Goal: Task Accomplishment & Management: Complete application form

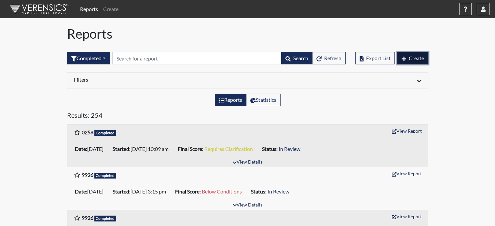
click at [404, 53] on button "Create" at bounding box center [412, 58] width 31 height 12
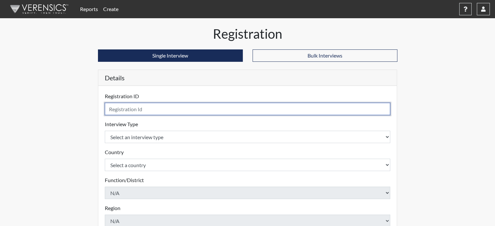
click at [141, 104] on input "text" at bounding box center [248, 109] width 286 height 12
type input "1608"
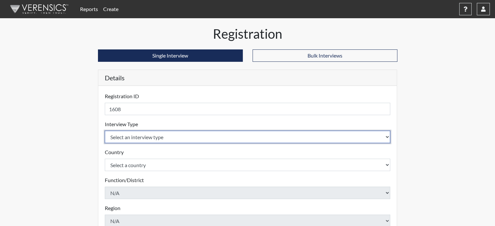
click at [150, 136] on select "Select an interview type Pre-Employment" at bounding box center [248, 137] width 286 height 12
select select "c2470aee-a530-11ea-a930-026c882af335"
click at [105, 131] on select "Select an interview type Pre-Employment" at bounding box center [248, 137] width 286 height 12
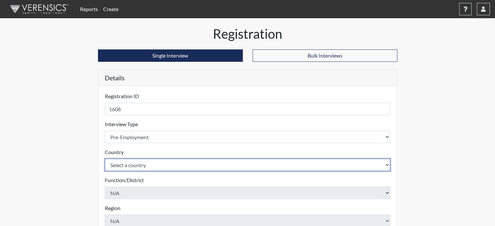
click at [145, 165] on select "Select a country [GEOGRAPHIC_DATA] [GEOGRAPHIC_DATA]" at bounding box center [248, 165] width 286 height 12
select select "united-states-of-[GEOGRAPHIC_DATA]"
click at [105, 159] on select "Select a country [GEOGRAPHIC_DATA] [GEOGRAPHIC_DATA]" at bounding box center [248, 165] width 286 height 12
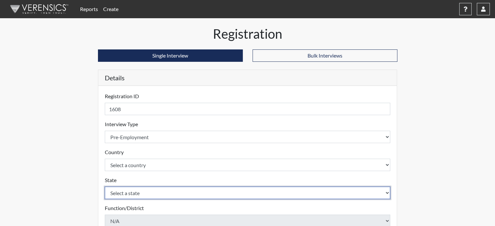
click at [139, 192] on select "Select a state [US_STATE] [US_STATE] [US_STATE] [US_STATE] [US_STATE] [US_STATE…" at bounding box center [248, 193] width 286 height 12
select select "CT"
click at [105, 187] on select "Select a state [US_STATE] [US_STATE] [US_STATE] [US_STATE] [US_STATE] [US_STATE…" at bounding box center [248, 193] width 286 height 12
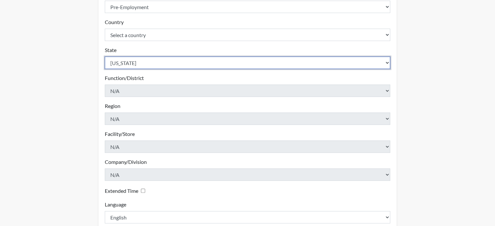
scroll to position [167, 0]
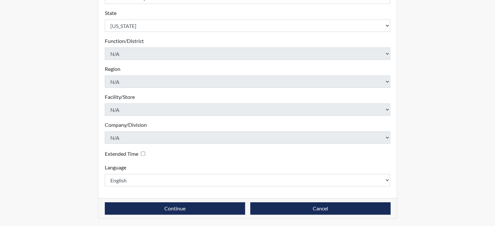
click at [206, 200] on div "Continue Cancel" at bounding box center [247, 208] width 299 height 21
click at [212, 201] on div "Continue Cancel" at bounding box center [247, 208] width 299 height 21
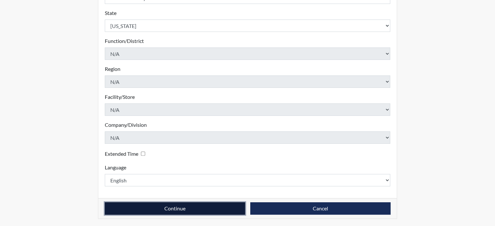
click at [211, 208] on button "Continue" at bounding box center [175, 208] width 140 height 12
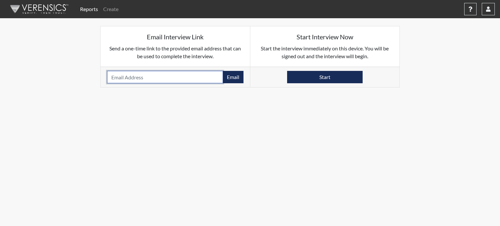
click at [154, 83] on input "email" at bounding box center [165, 77] width 116 height 12
paste input "[EMAIL_ADDRESS][DOMAIN_NAME]"
drag, startPoint x: 155, startPoint y: 81, endPoint x: 158, endPoint y: 81, distance: 3.6
click at [158, 81] on input "[EMAIL_ADDRESS][DOMAIN_NAME]" at bounding box center [165, 77] width 116 height 12
type input "[EMAIL_ADDRESS][DOMAIN_NAME]"
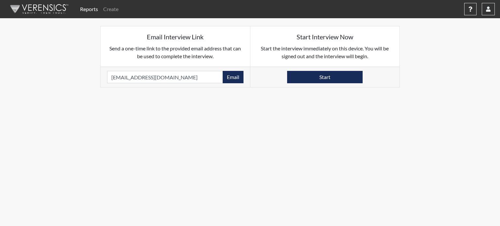
click at [188, 98] on body "Reports Create Help Center × Verensics Best Practices How to successfully use t…" at bounding box center [250, 113] width 500 height 226
click at [231, 78] on button "Email" at bounding box center [233, 77] width 21 height 12
